Goal: Use online tool/utility: Utilize a website feature to perform a specific function

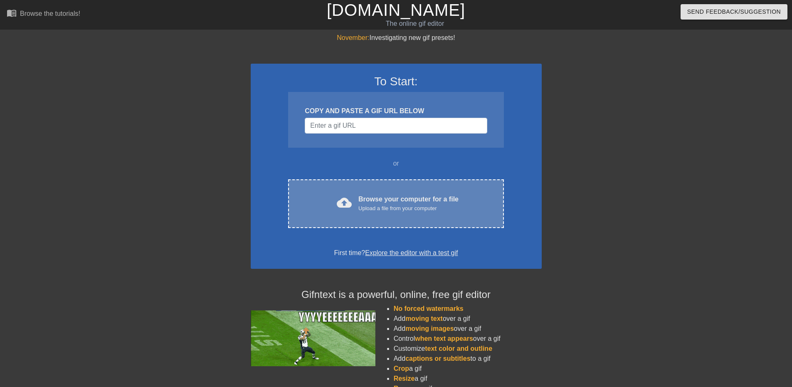
click at [340, 189] on div "cloud_upload Browse your computer for a file Upload a file from your computer C…" at bounding box center [395, 203] width 215 height 49
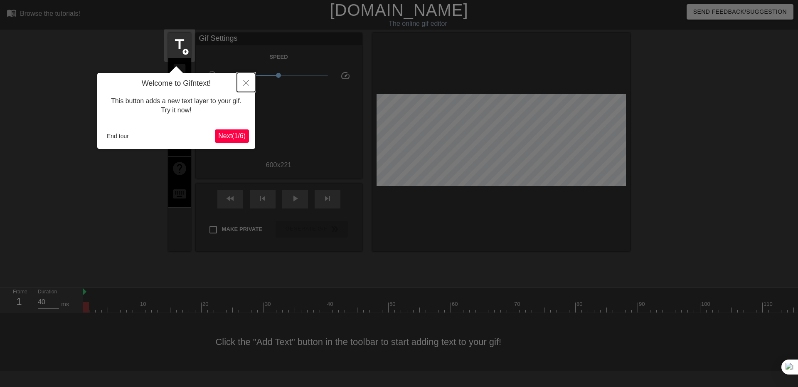
click at [245, 84] on icon "Close" at bounding box center [246, 83] width 6 height 6
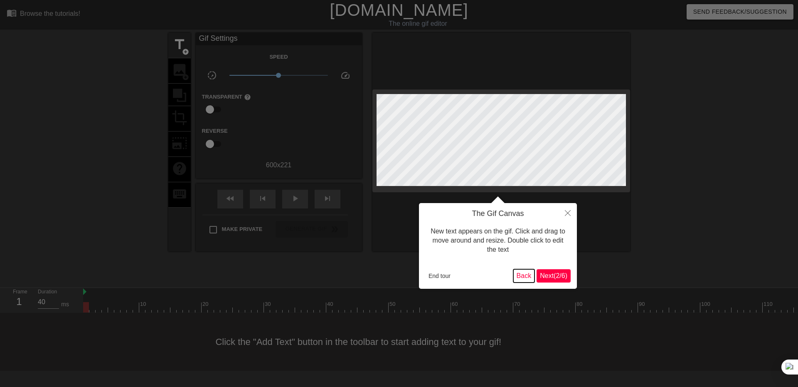
click at [524, 274] on button "Back" at bounding box center [524, 275] width 22 height 13
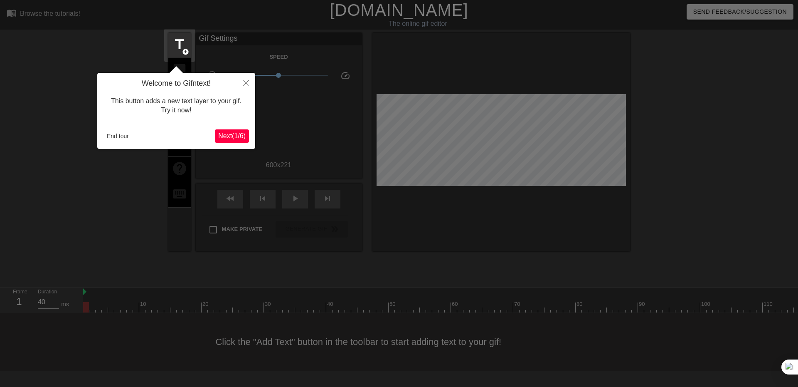
click at [241, 130] on button "Next ( 1 / 6 )" at bounding box center [232, 135] width 34 height 13
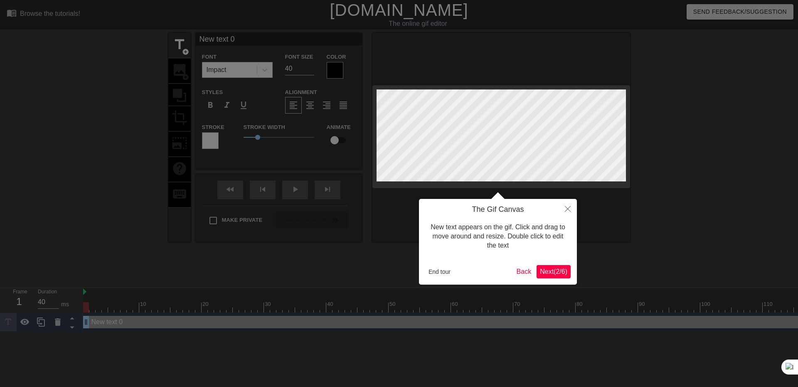
click at [241, 130] on div at bounding box center [399, 193] width 798 height 387
click at [542, 276] on button "Next ( 2 / 6 )" at bounding box center [554, 271] width 34 height 13
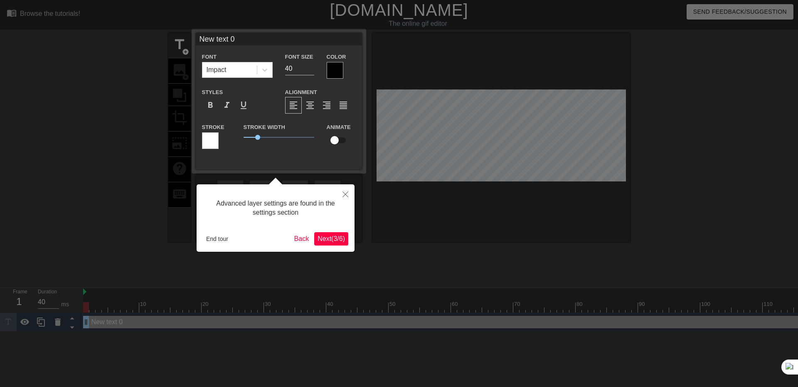
click at [542, 276] on div at bounding box center [399, 193] width 798 height 387
click at [348, 234] on button "Next ( 3 / 6 )" at bounding box center [331, 238] width 34 height 13
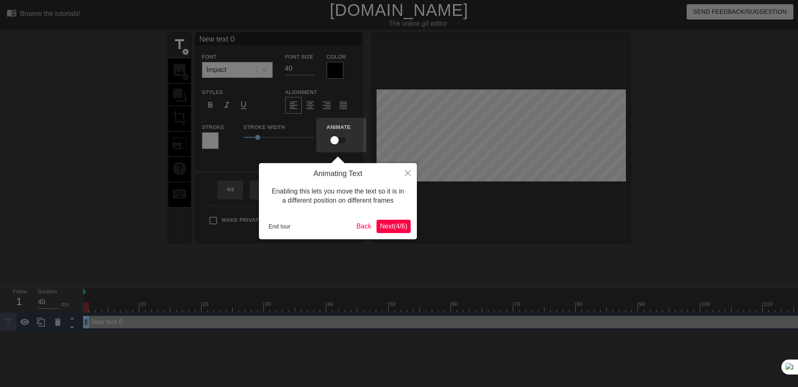
click at [395, 227] on span "Next ( 4 / 6 )" at bounding box center [393, 225] width 27 height 7
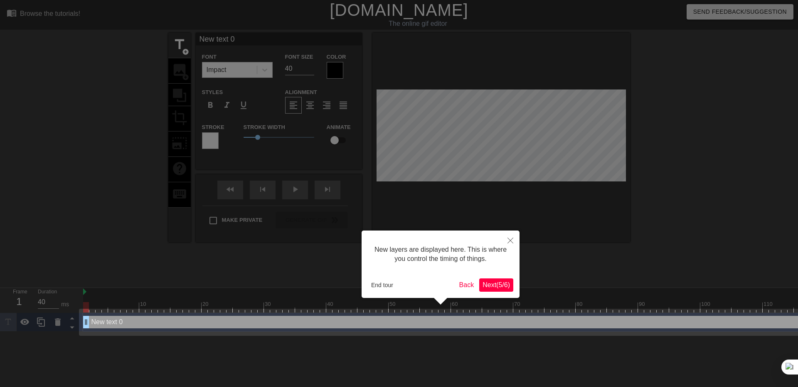
click at [483, 281] on span "Next ( 5 / 6 )" at bounding box center [496, 284] width 27 height 7
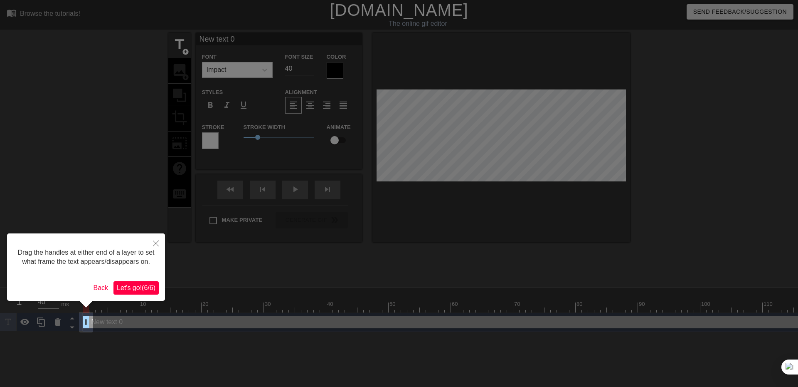
click at [145, 282] on button "Let's go! ( 6 / 6 )" at bounding box center [135, 287] width 45 height 13
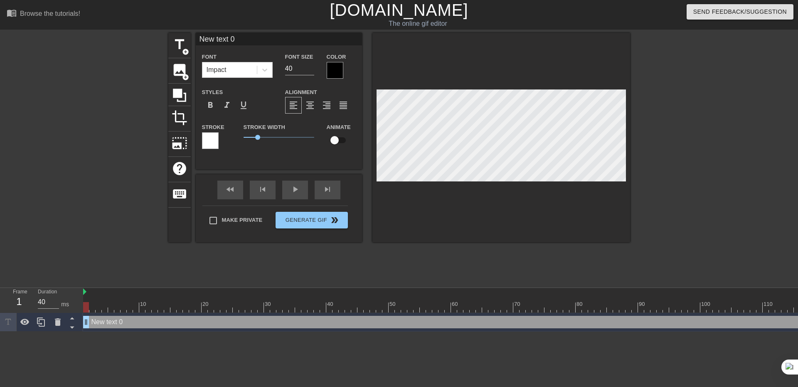
click at [107, 318] on div "New text 0 drag_handle drag_handle" at bounding box center [606, 321] width 1047 height 12
click at [224, 76] on div "Impact" at bounding box center [229, 69] width 54 height 15
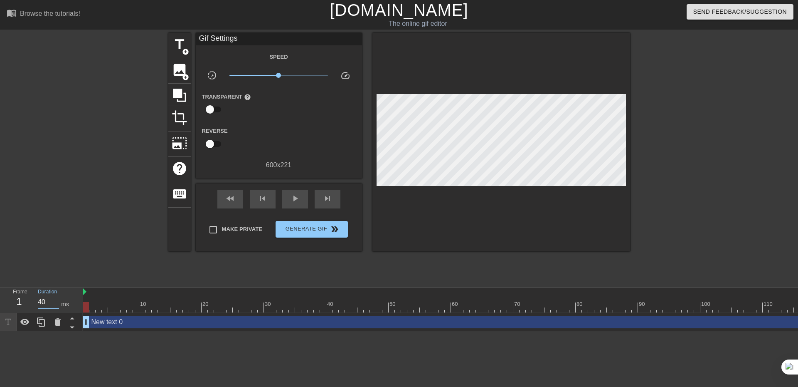
click at [51, 298] on input "40" at bounding box center [48, 301] width 21 height 13
click at [174, 141] on span "photo_size_select_large" at bounding box center [180, 143] width 16 height 16
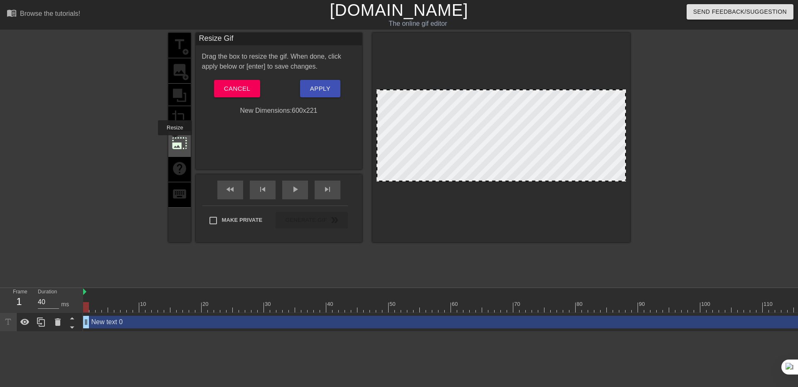
click at [174, 141] on span "photo_size_select_large" at bounding box center [180, 143] width 16 height 16
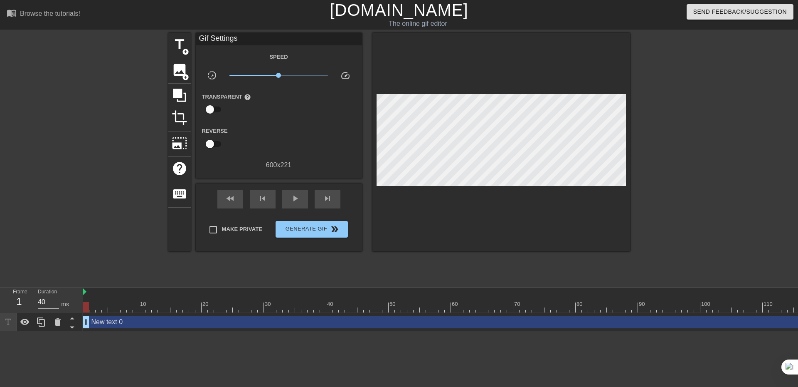
click at [214, 140] on input "checkbox" at bounding box center [209, 144] width 47 height 16
checkbox input "true"
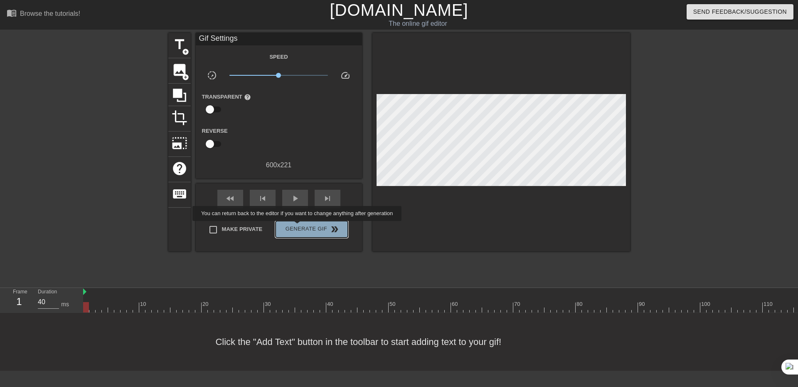
click at [298, 227] on span "Generate Gif double_arrow" at bounding box center [311, 229] width 65 height 10
